Goal: Information Seeking & Learning: Learn about a topic

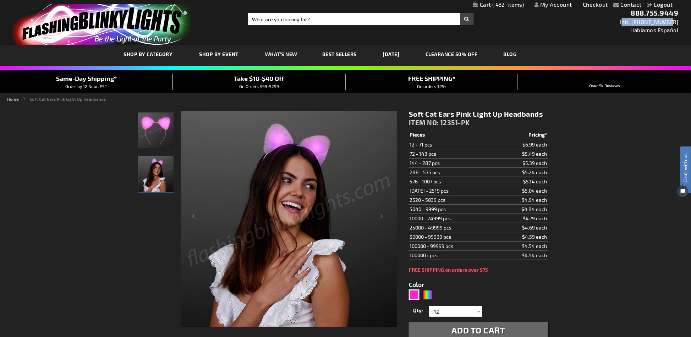
drag, startPoint x: 678, startPoint y: 21, endPoint x: 631, endPoint y: 20, distance: 47.2
click at [631, 20] on div "888.755.9449 Intl: 818-753-8303 Hablamos Español" at bounding box center [652, 19] width 64 height 30
copy link "ntl: 818-753-8303"
click at [678, 22] on div "888.755.9449 Intl: 818-753-8303 Hablamos Español" at bounding box center [652, 19] width 64 height 30
drag, startPoint x: 680, startPoint y: 22, endPoint x: 627, endPoint y: 22, distance: 52.5
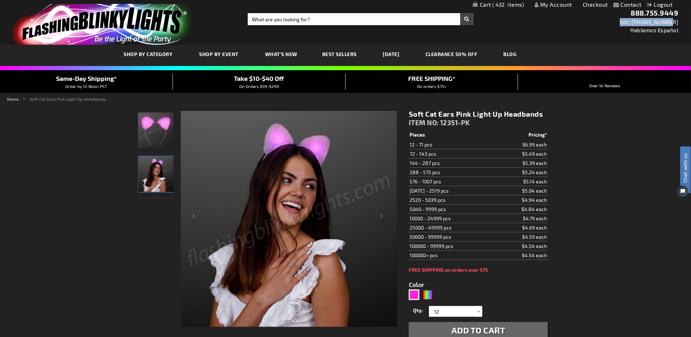
click at [627, 22] on div "Toggle Nav Search Search × Search 888.755.9449 Intl: 818-753-8303 Hablamos Espa…" at bounding box center [345, 22] width 691 height 45
copy link "Intl: [PHONE_NUMBER]"
click at [313, 20] on input "Search" at bounding box center [360, 19] width 225 height 12
paste input "12529-LT"
type input "12529-LT"
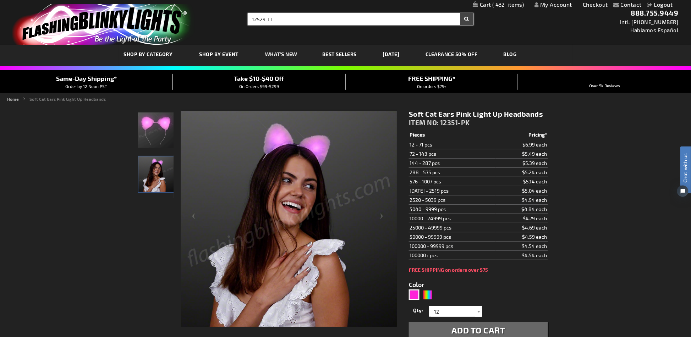
click at [460, 13] on button "Search" at bounding box center [466, 19] width 13 height 12
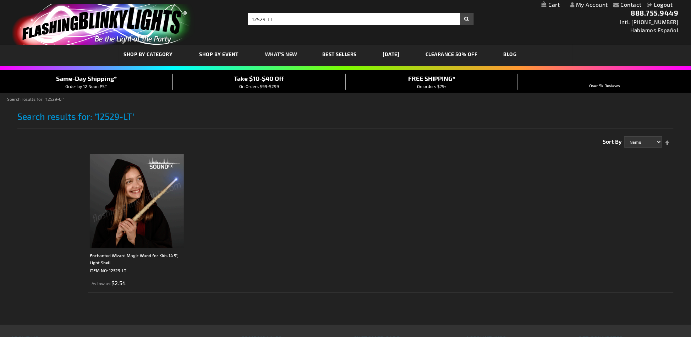
click at [162, 209] on img at bounding box center [137, 201] width 94 height 94
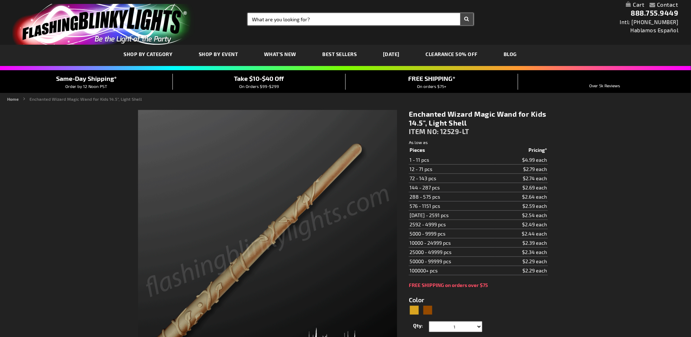
click at [319, 17] on input "Search" at bounding box center [360, 19] width 225 height 12
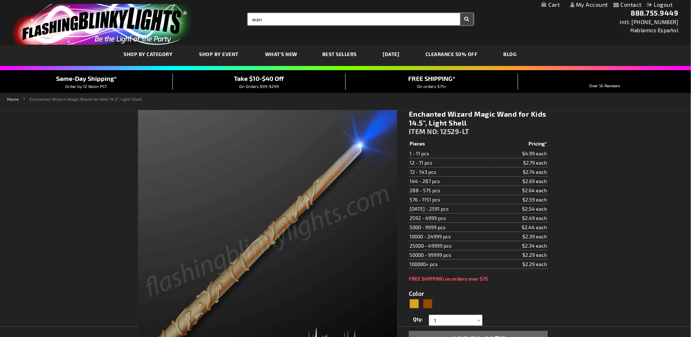
type input "want"
type input "5633"
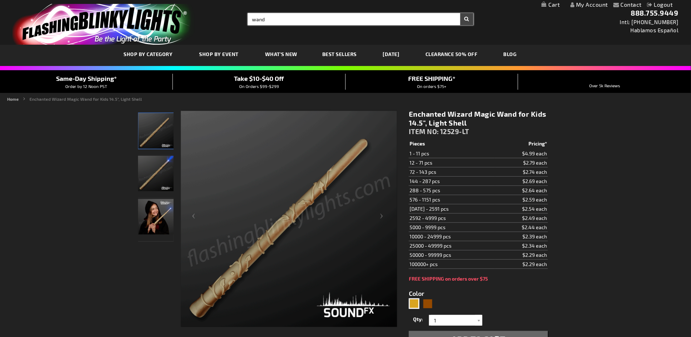
type input "wand"
click at [460, 13] on button "Search" at bounding box center [466, 19] width 13 height 12
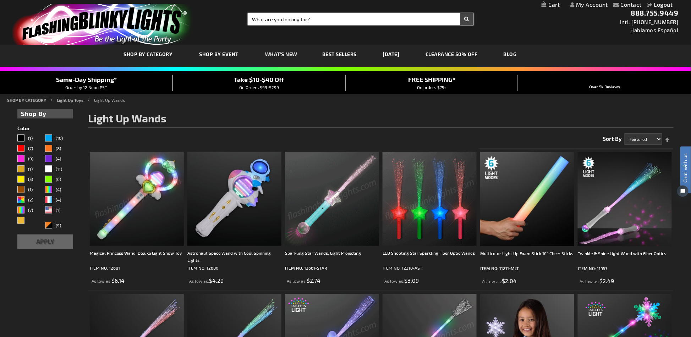
click at [282, 16] on input "Search" at bounding box center [360, 19] width 225 height 12
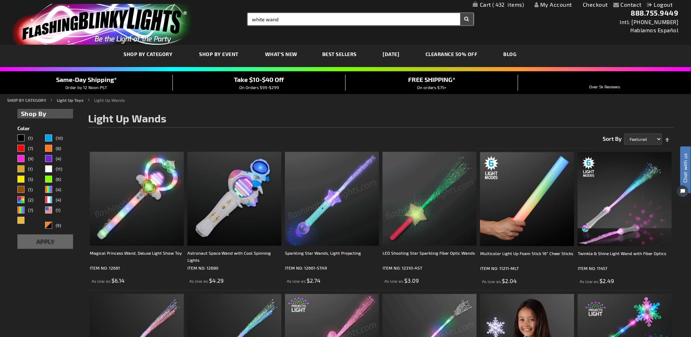
type input "white wand"
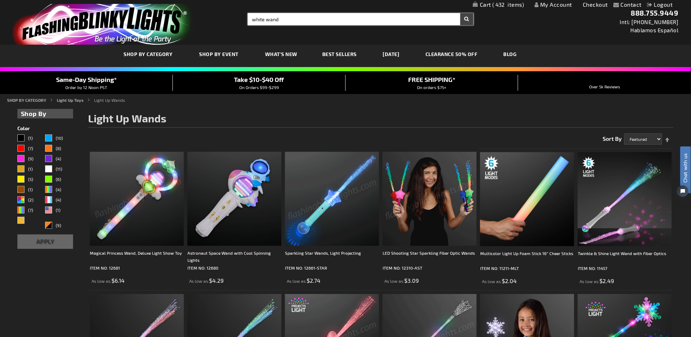
click at [460, 13] on button "Search" at bounding box center [466, 19] width 13 height 12
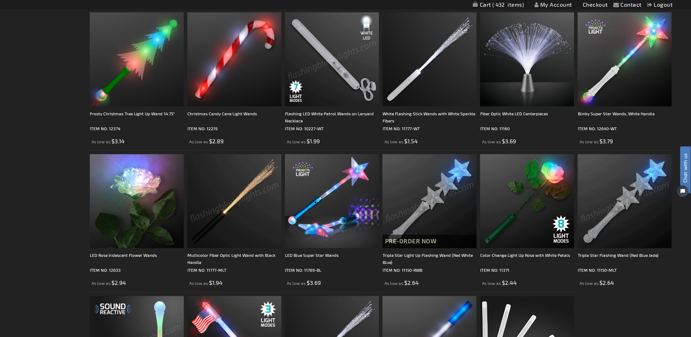
scroll to position [142, 0]
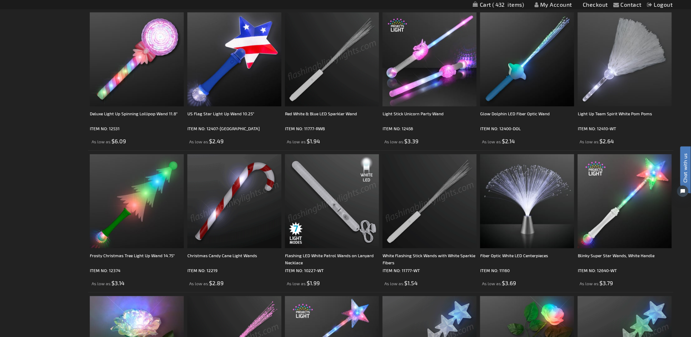
click at [437, 226] on img at bounding box center [429, 201] width 94 height 94
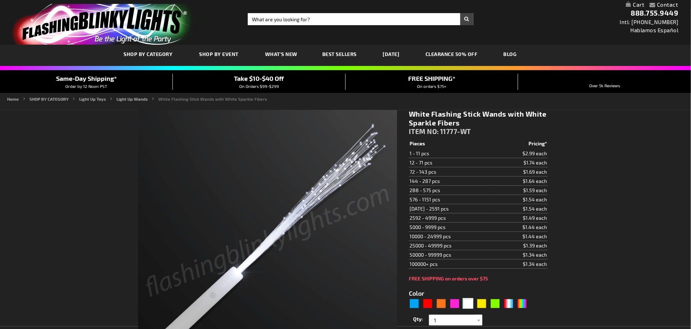
type input "5646"
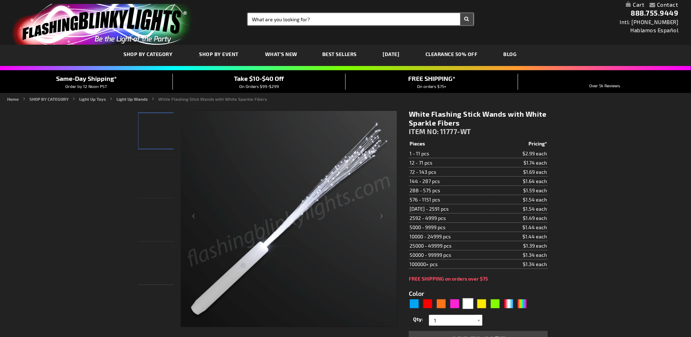
click at [304, 17] on input "Search" at bounding box center [360, 19] width 225 height 12
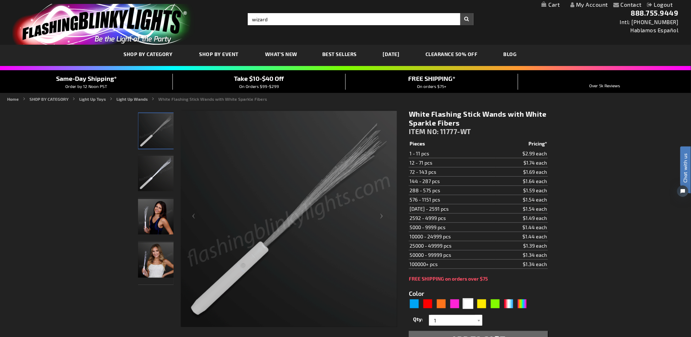
type input "wizard"
click at [460, 13] on button "Search" at bounding box center [466, 19] width 13 height 12
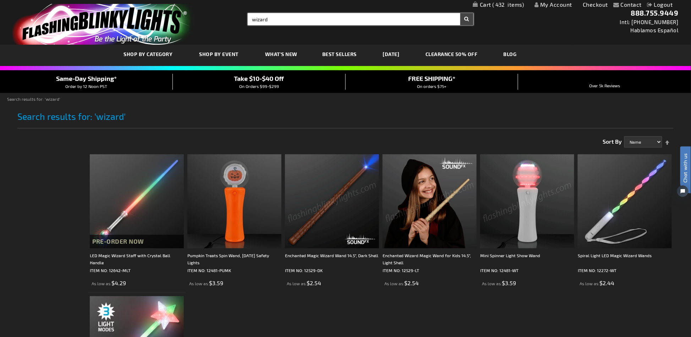
drag, startPoint x: 337, startPoint y: 20, endPoint x: 197, endPoint y: 31, distance: 139.8
click at [197, 31] on div "Toggle Nav Search Search wizard × Search 888.755.9449 Intl: 818-753-8303 Hablam…" at bounding box center [345, 22] width 691 height 45
type input "white wand"
click at [460, 13] on button "Search" at bounding box center [466, 19] width 13 height 12
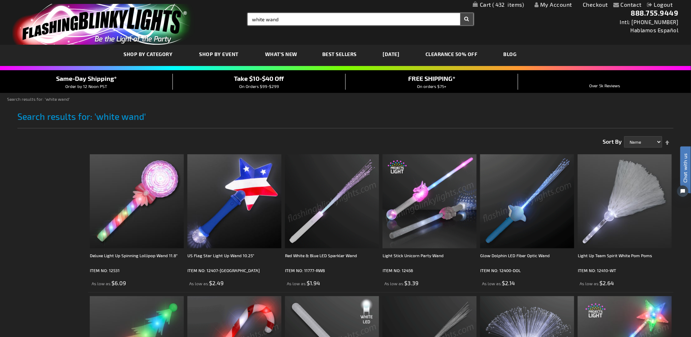
drag, startPoint x: 278, startPoint y: 22, endPoint x: 266, endPoint y: 22, distance: 12.8
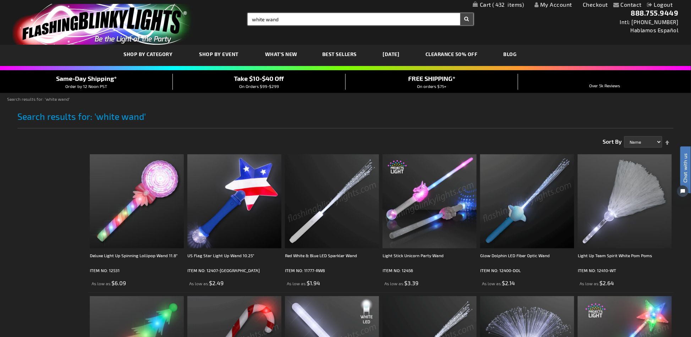
click at [266, 22] on input "white wand" at bounding box center [360, 19] width 225 height 12
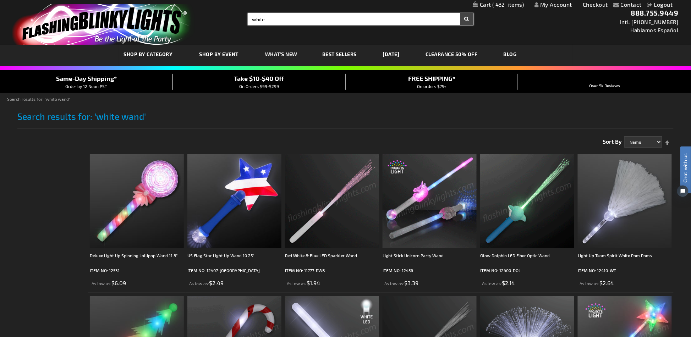
type input "white"
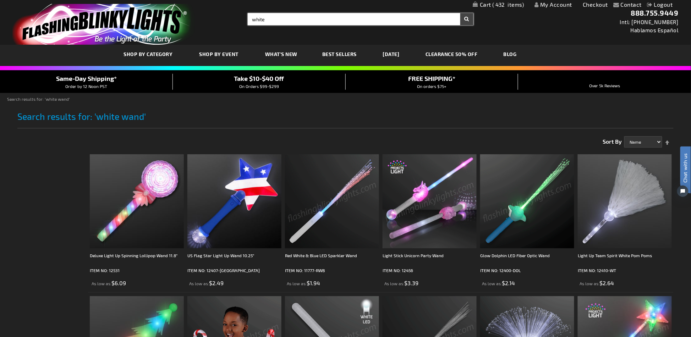
click at [460, 13] on button "Search" at bounding box center [466, 19] width 13 height 12
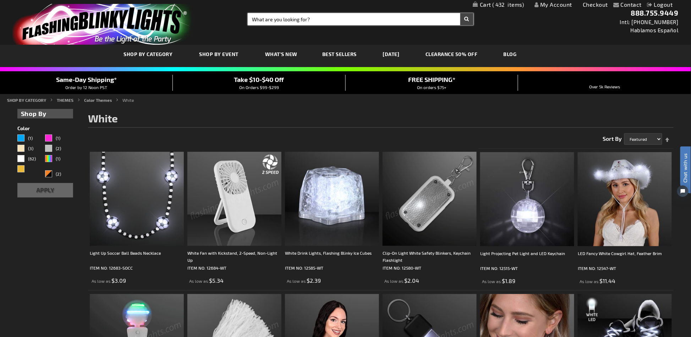
click at [297, 19] on input "Search" at bounding box center [360, 19] width 225 height 12
type input "wands"
click at [460, 13] on button "Search" at bounding box center [466, 19] width 13 height 12
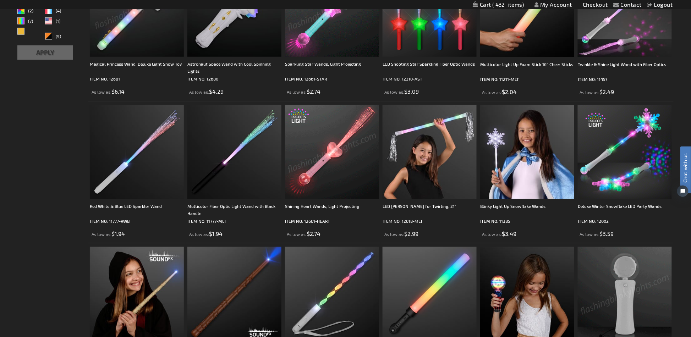
scroll to position [331, 0]
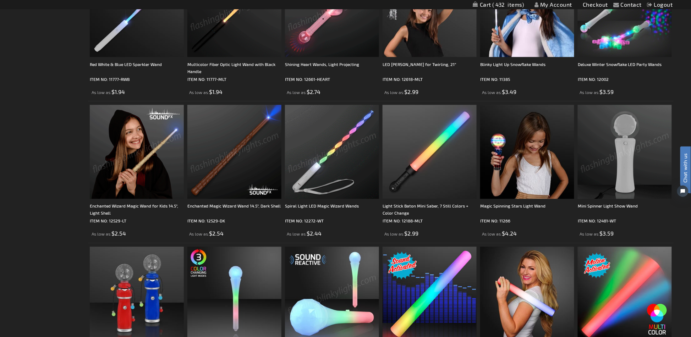
click at [169, 144] on img at bounding box center [137, 152] width 94 height 94
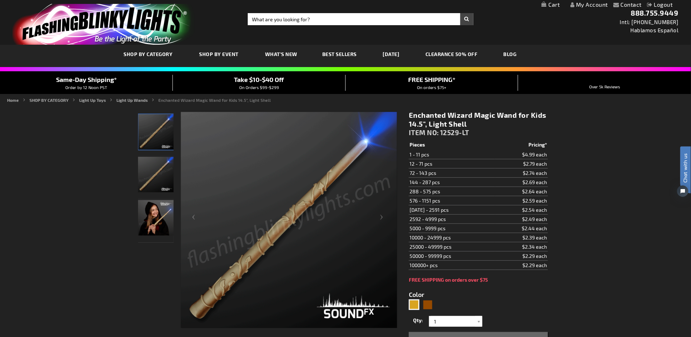
click at [163, 178] on img at bounding box center [155, 174] width 35 height 35
click at [158, 203] on img at bounding box center [155, 217] width 35 height 35
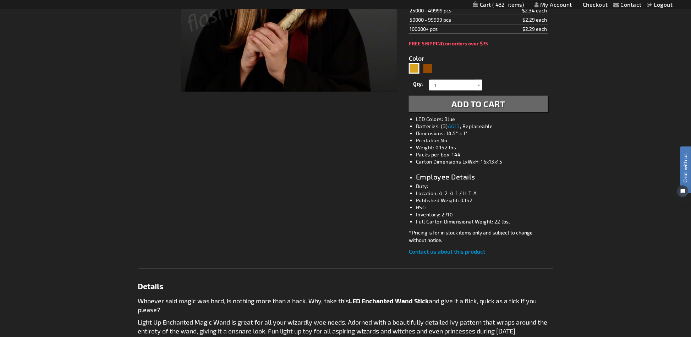
scroll to position [94, 0]
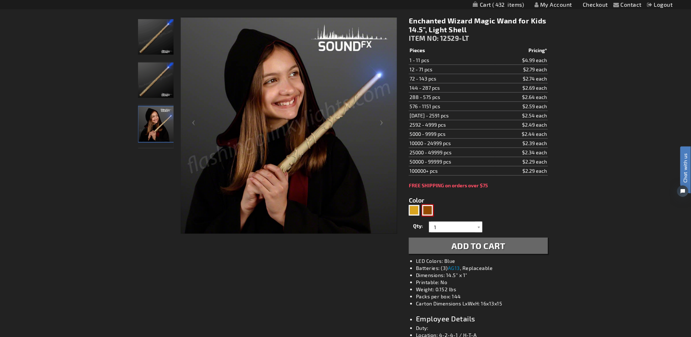
click at [429, 210] on div "Brown" at bounding box center [427, 210] width 11 height 11
type input "5696"
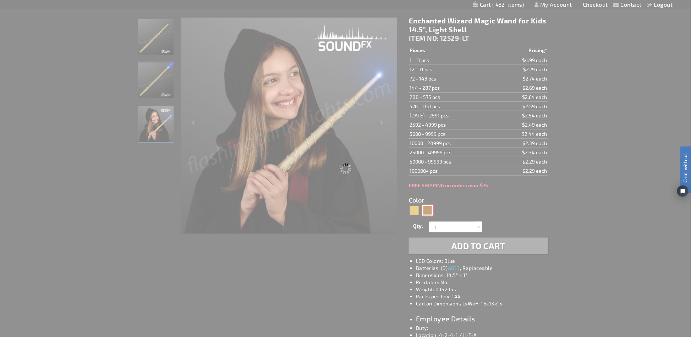
type input "12529-[GEOGRAPHIC_DATA]"
type input "Customize - Enchanted Magic Wizard Wand 14.5&quot;, Dark Shell - ITEM NO: 12529…"
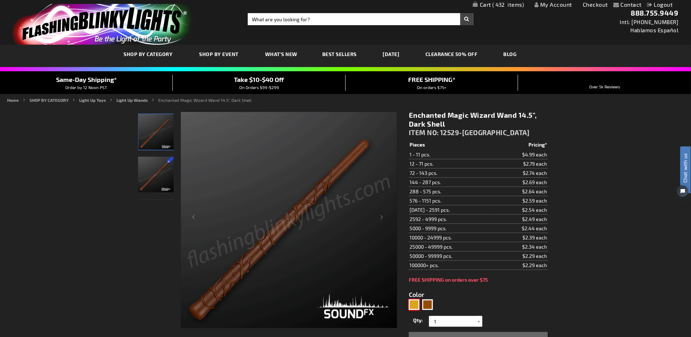
click at [416, 306] on div "Gold" at bounding box center [414, 304] width 11 height 11
type input "5633"
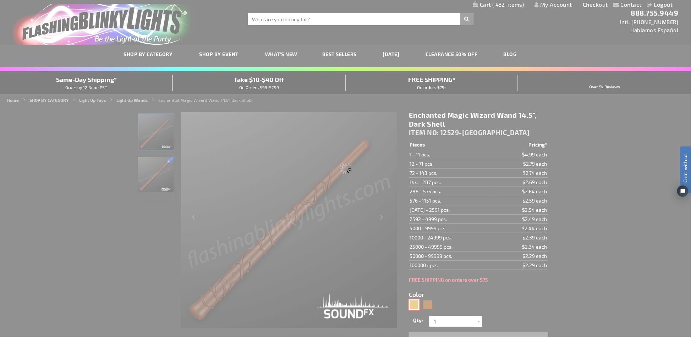
type input "12529-LT"
type input "Customize - Enchanted Wizard Magic Wand for Kids 14.5&quot;, Light Shell - ITEM…"
